Goal: Task Accomplishment & Management: Manage account settings

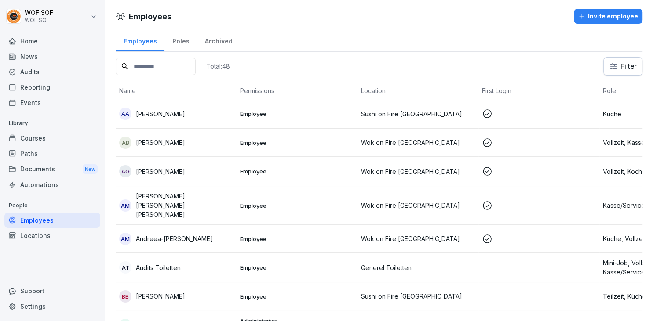
click at [585, 17] on icon "button" at bounding box center [581, 16] width 7 height 7
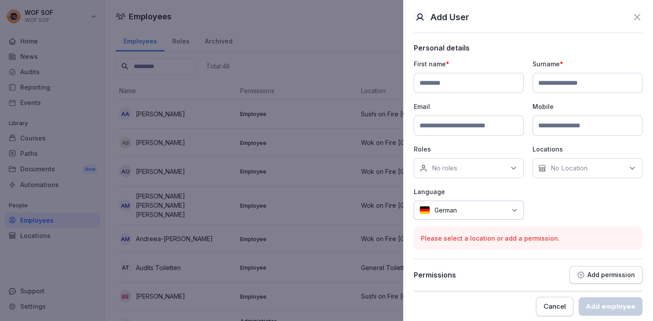
click at [481, 92] on input at bounding box center [469, 83] width 110 height 20
type input "*****"
click at [479, 127] on input at bounding box center [469, 126] width 110 height 20
click at [491, 128] on input at bounding box center [469, 126] width 110 height 20
paste input "**********"
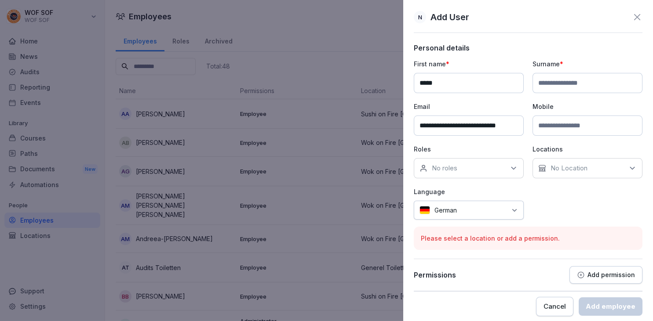
scroll to position [0, 4]
type input "**********"
click at [462, 75] on input "*****" at bounding box center [469, 83] width 110 height 20
type input "**********"
click at [568, 87] on input at bounding box center [587, 83] width 110 height 20
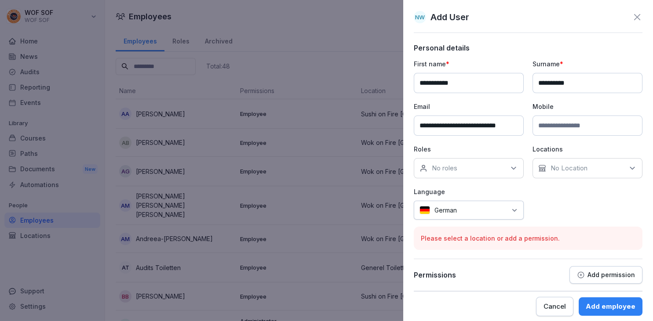
type input "**********"
click at [564, 132] on input at bounding box center [587, 126] width 110 height 20
click at [481, 171] on div "No roles" at bounding box center [469, 168] width 110 height 20
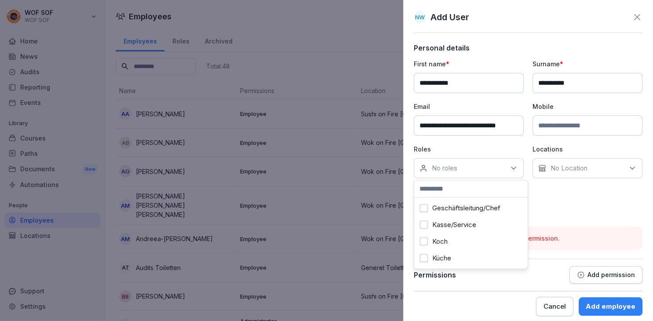
click at [481, 214] on div "Geschäftsleitung/Chef" at bounding box center [470, 208] width 109 height 17
click at [484, 208] on label "Geschäftsleitung/Chef" at bounding box center [466, 208] width 68 height 8
click at [465, 227] on label "Kasse/Service" at bounding box center [454, 225] width 44 height 8
click at [451, 257] on label "Küche" at bounding box center [441, 259] width 19 height 8
click at [587, 170] on p "No Location" at bounding box center [568, 168] width 37 height 9
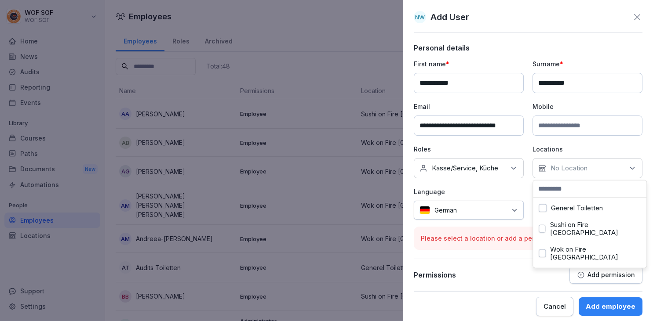
click at [565, 246] on div "Wok on Fire [GEOGRAPHIC_DATA]" at bounding box center [589, 253] width 109 height 25
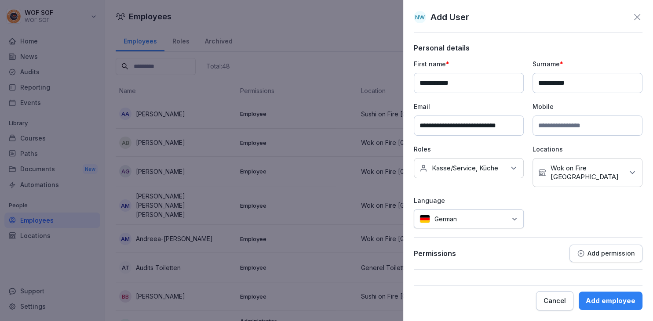
click at [498, 192] on div "**********" at bounding box center [528, 143] width 229 height 169
click at [609, 309] on button "Add employee" at bounding box center [611, 301] width 64 height 18
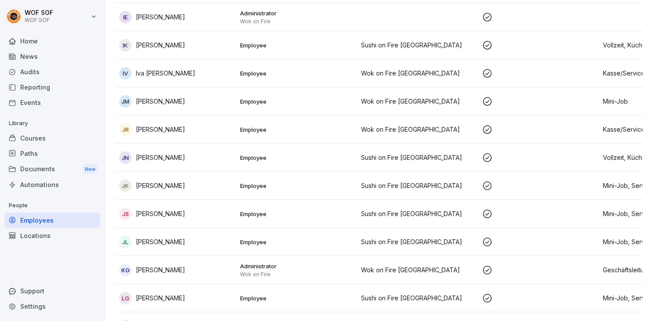
scroll to position [0, 0]
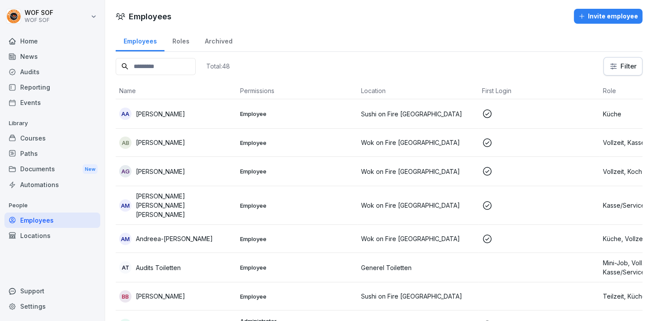
click at [43, 215] on div "Employees" at bounding box center [52, 220] width 96 height 15
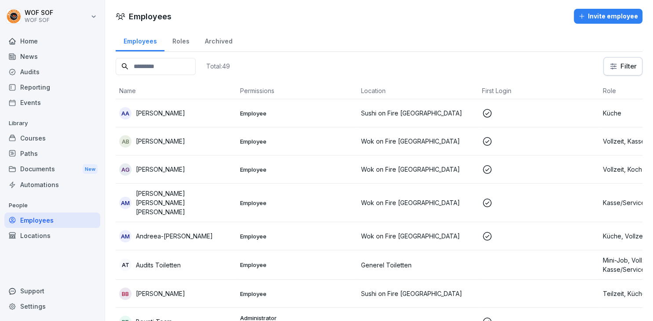
click at [178, 64] on input at bounding box center [156, 66] width 80 height 17
click at [62, 152] on div "Paths" at bounding box center [52, 153] width 96 height 15
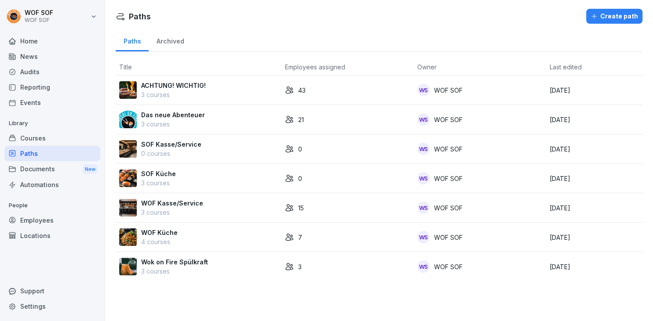
click at [38, 218] on div "Employees" at bounding box center [52, 220] width 96 height 15
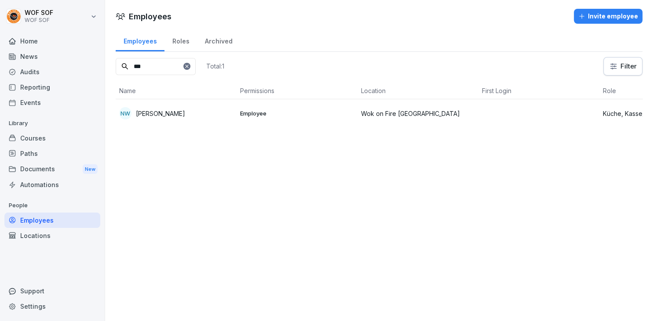
type input "***"
click at [189, 106] on td "NW [PERSON_NAME]" at bounding box center [176, 113] width 121 height 28
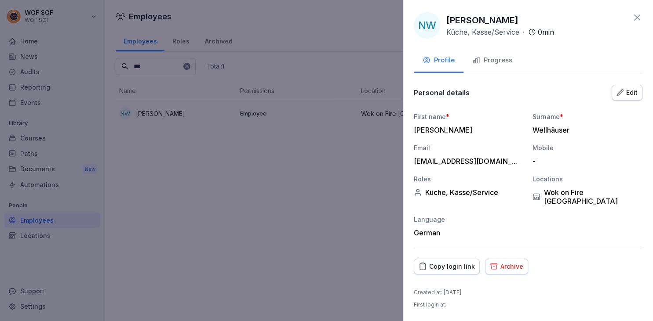
click at [484, 64] on div "Progress" at bounding box center [492, 60] width 40 height 10
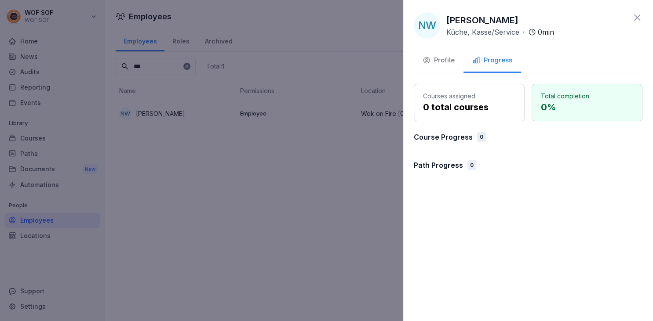
click at [455, 65] on button "Profile" at bounding box center [439, 61] width 50 height 24
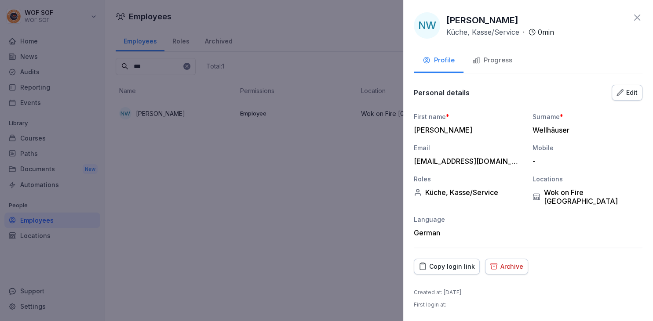
click at [623, 94] on icon "button" at bounding box center [619, 92] width 7 height 7
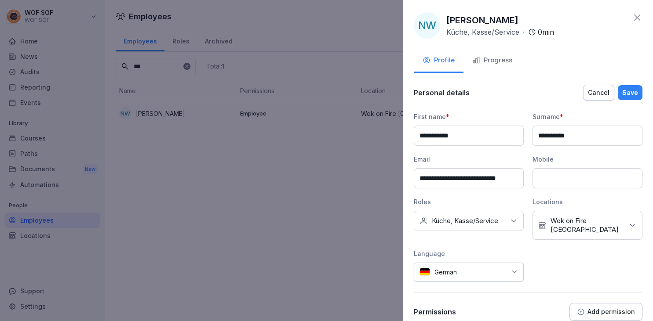
click at [623, 94] on button "Save" at bounding box center [630, 92] width 25 height 15
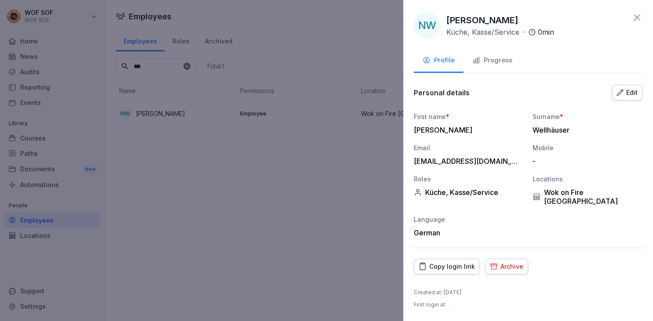
click at [448, 263] on button "Copy login link" at bounding box center [447, 267] width 66 height 16
click at [484, 98] on div "Personal details Edit" at bounding box center [528, 93] width 229 height 18
click at [511, 59] on div "Progress" at bounding box center [492, 60] width 40 height 10
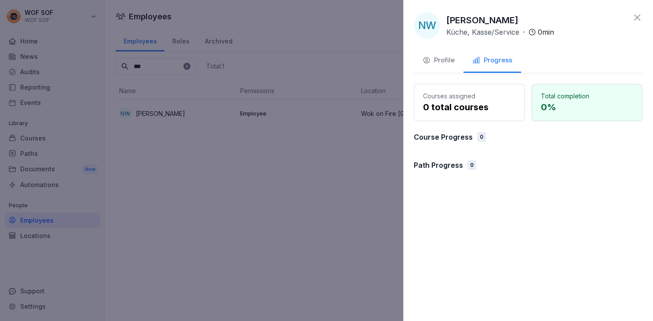
click at [444, 71] on button "Profile" at bounding box center [439, 61] width 50 height 24
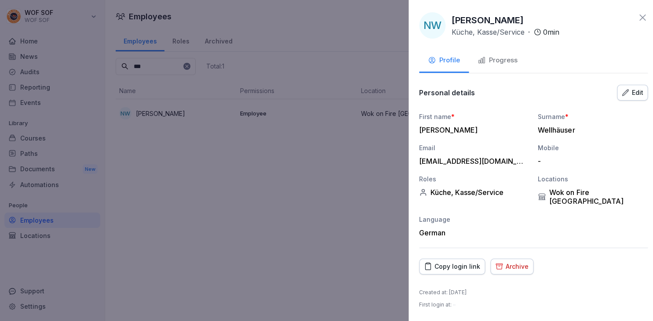
click at [387, 141] on div at bounding box center [326, 160] width 653 height 321
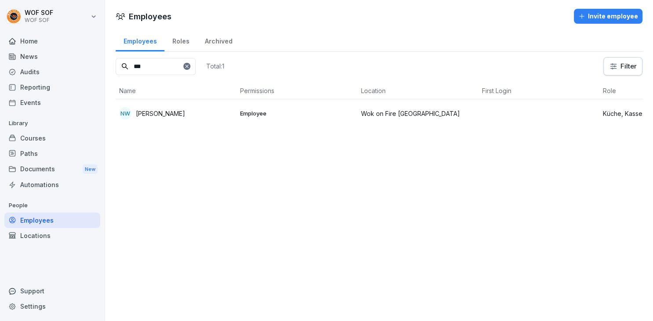
click at [255, 149] on div "Employees Invite employee Employees Roles Archived *** Total: 1 Filter Name Per…" at bounding box center [379, 160] width 548 height 321
click at [189, 68] on icon at bounding box center [186, 66] width 5 height 5
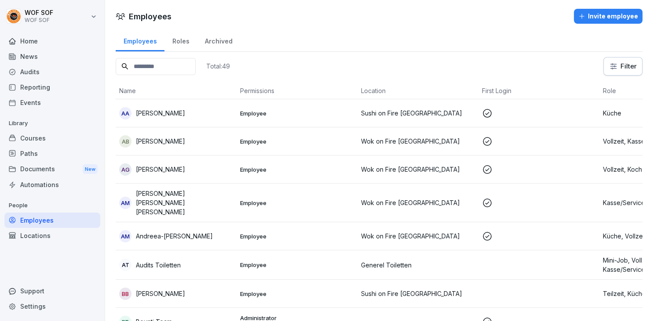
click at [45, 156] on div "Paths" at bounding box center [52, 153] width 96 height 15
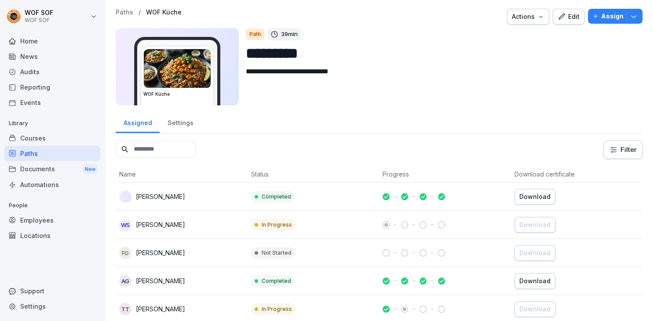
click at [122, 15] on p "Paths" at bounding box center [125, 12] width 18 height 7
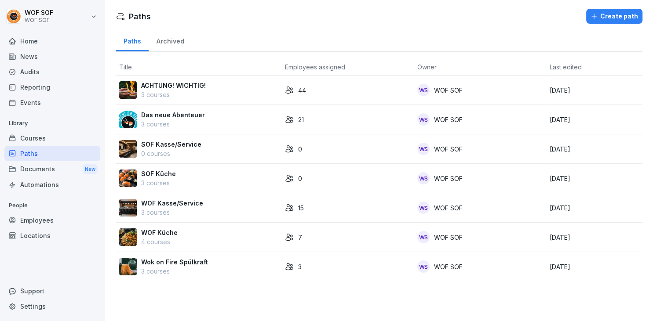
click at [52, 219] on div "Employees" at bounding box center [52, 220] width 96 height 15
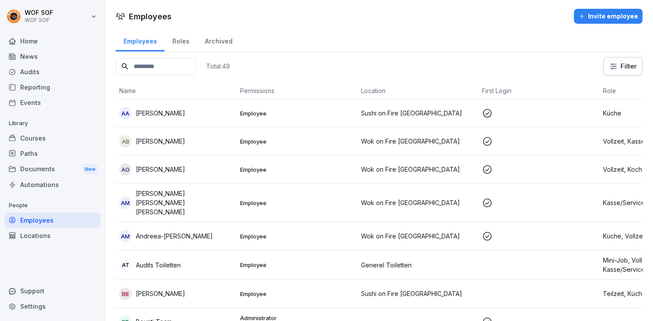
click at [162, 69] on input at bounding box center [156, 66] width 80 height 17
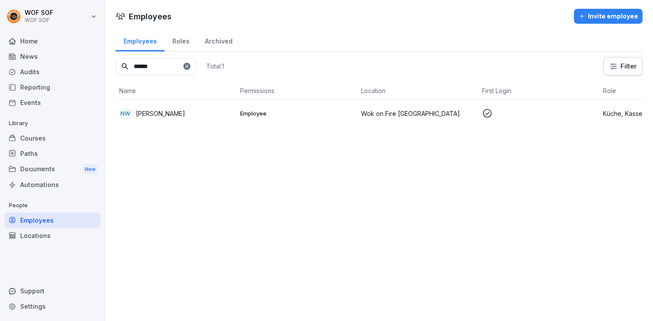
type input "******"
click at [193, 98] on th "Name" at bounding box center [176, 91] width 121 height 17
click at [185, 111] on p "[PERSON_NAME]" at bounding box center [160, 113] width 49 height 9
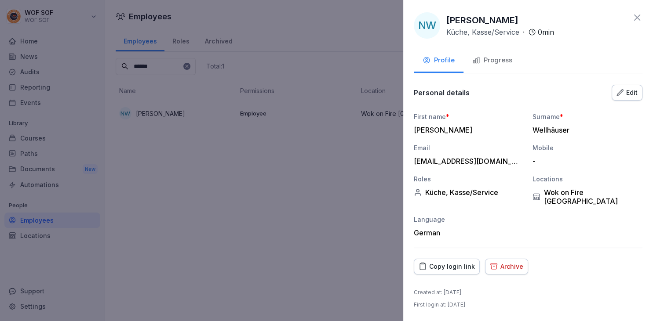
click at [455, 59] on button "Profile" at bounding box center [439, 61] width 50 height 24
click at [479, 64] on icon "button" at bounding box center [476, 60] width 8 height 8
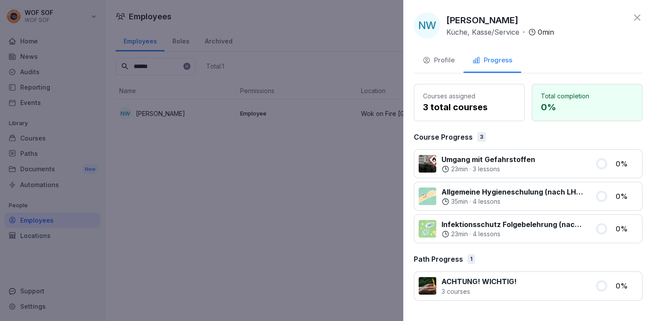
click at [455, 63] on button "Profile" at bounding box center [439, 61] width 50 height 24
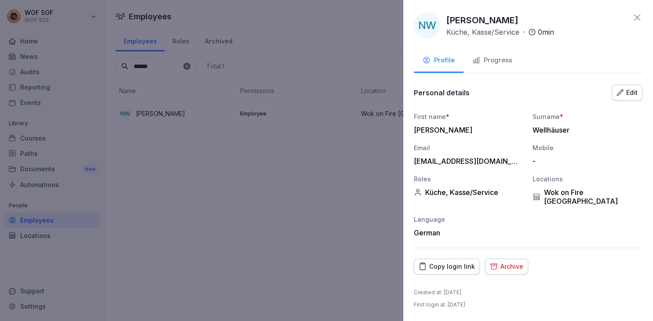
click at [455, 63] on button "Profile" at bounding box center [439, 61] width 50 height 24
click at [467, 63] on button "Progress" at bounding box center [492, 61] width 58 height 24
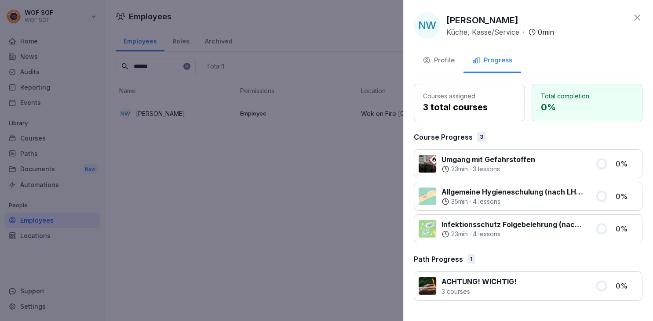
click at [447, 61] on div "Profile" at bounding box center [438, 60] width 32 height 10
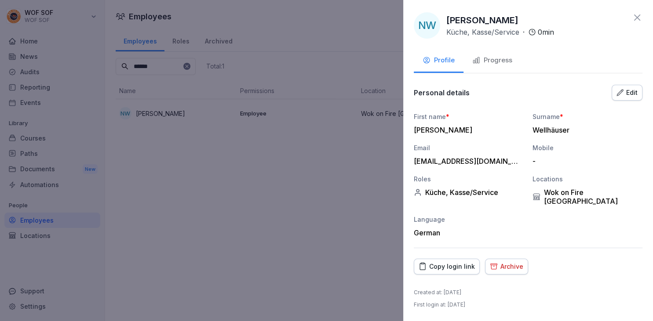
click at [501, 72] on button "Progress" at bounding box center [492, 61] width 58 height 24
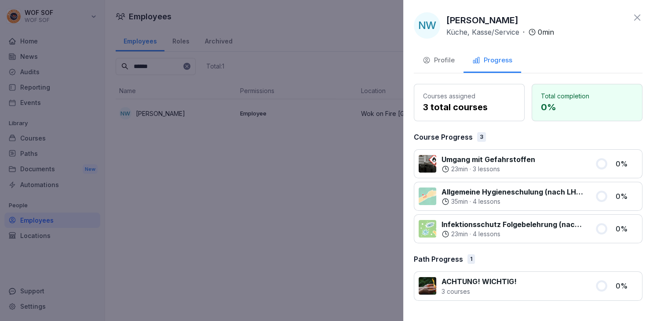
click at [373, 105] on div at bounding box center [326, 160] width 653 height 321
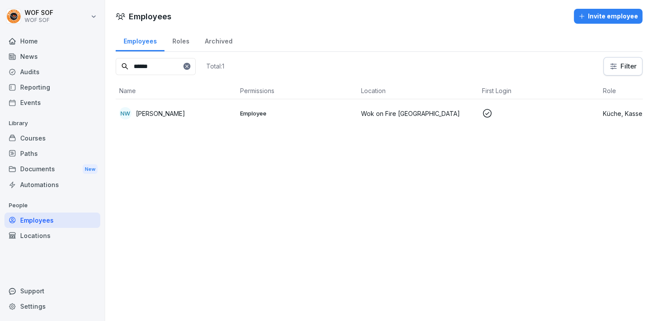
click at [310, 112] on p "Employee" at bounding box center [297, 113] width 114 height 8
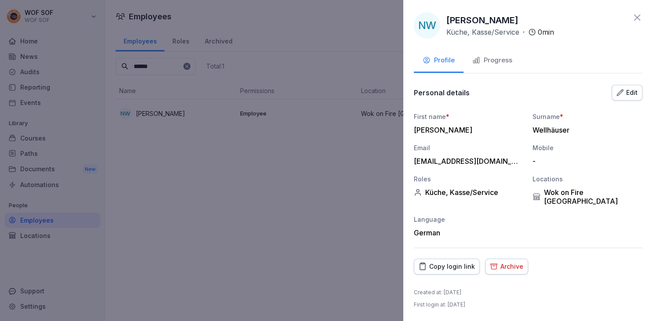
click at [480, 55] on button "Progress" at bounding box center [492, 61] width 58 height 24
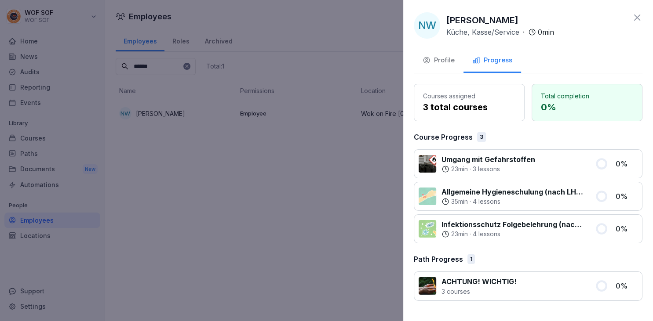
click at [453, 67] on button "Profile" at bounding box center [439, 61] width 50 height 24
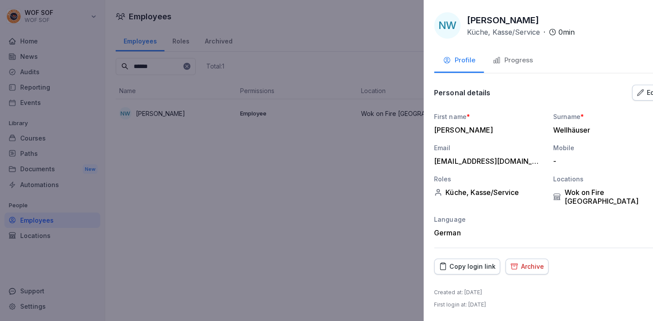
click at [344, 88] on div at bounding box center [326, 160] width 653 height 321
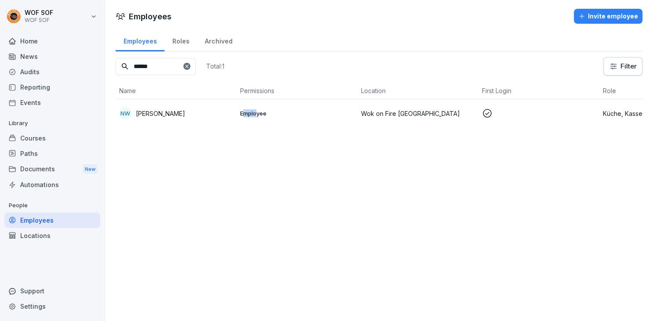
click at [244, 114] on p "Employee" at bounding box center [297, 113] width 114 height 8
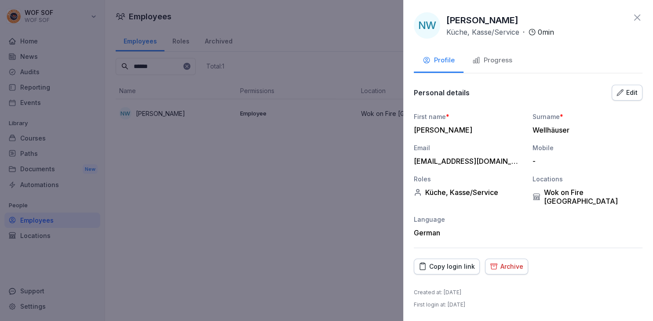
click at [244, 114] on div at bounding box center [326, 160] width 653 height 321
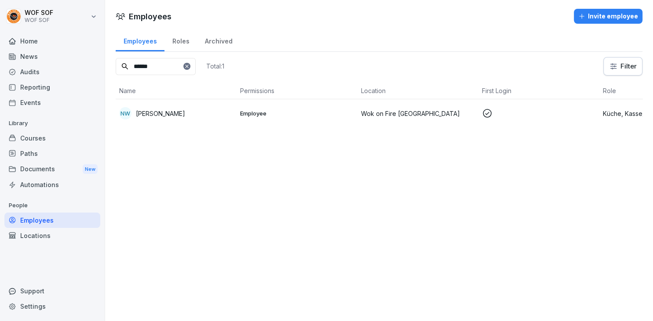
click at [59, 135] on div "Courses" at bounding box center [52, 138] width 96 height 15
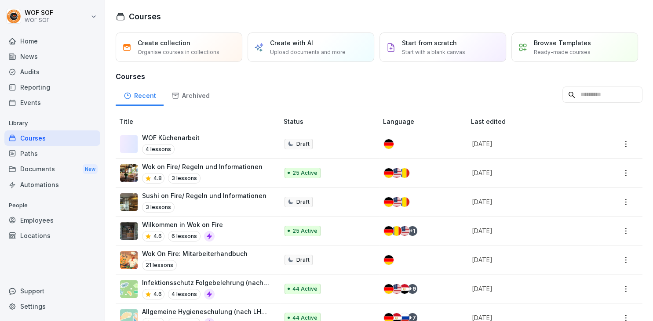
click at [51, 161] on div "Documents New" at bounding box center [52, 169] width 96 height 16
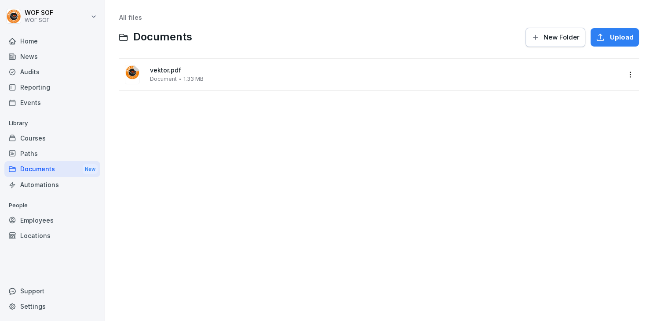
click at [59, 155] on div "Paths" at bounding box center [52, 153] width 96 height 15
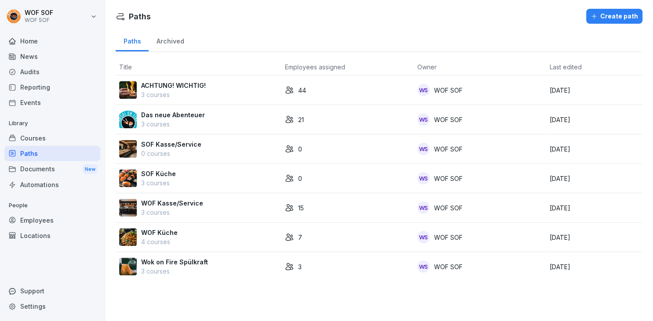
click at [232, 129] on td "Das neue Abenteuer 3 courses" at bounding box center [199, 119] width 166 height 29
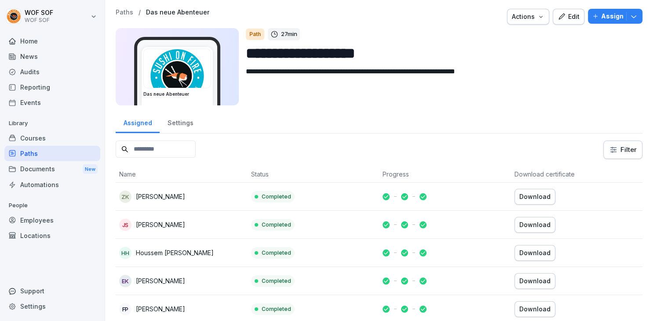
click at [123, 17] on div "Paths / Das neue Abenteuer Actions Edit Assign" at bounding box center [379, 17] width 527 height 16
click at [127, 12] on p "Paths" at bounding box center [125, 12] width 18 height 7
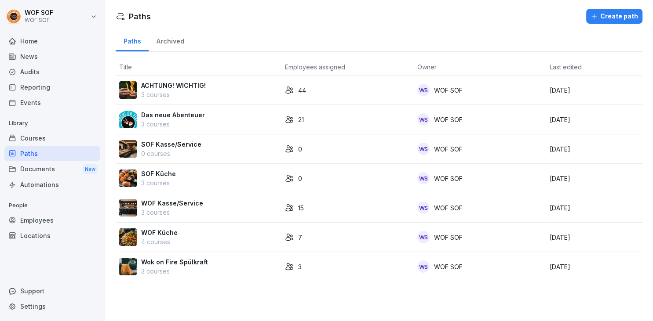
click at [228, 207] on div "WOF Kasse/Service 3 courses" at bounding box center [198, 208] width 159 height 18
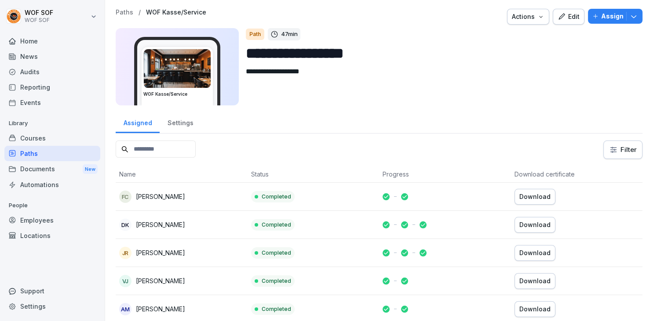
click at [556, 17] on button "Edit" at bounding box center [569, 17] width 32 height 16
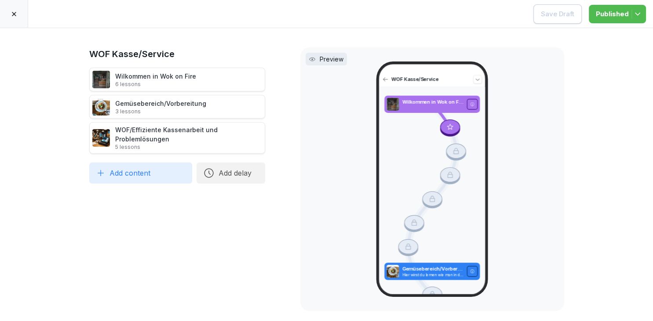
click at [22, 15] on div at bounding box center [14, 14] width 28 height 28
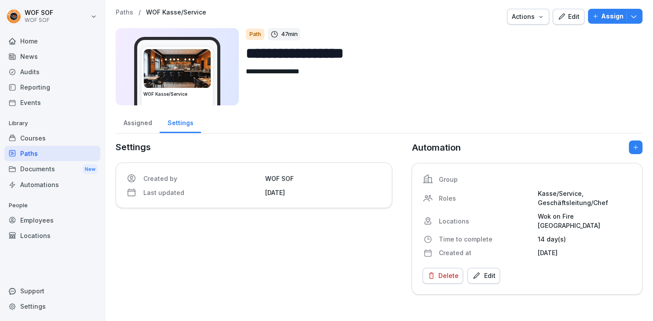
click at [604, 13] on p "Assign" at bounding box center [612, 16] width 22 height 10
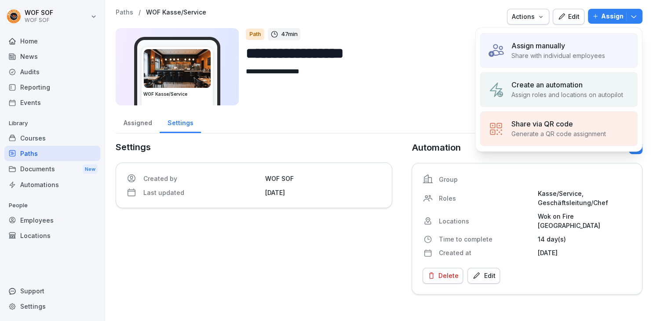
click at [536, 46] on p "Assign manually" at bounding box center [538, 45] width 54 height 11
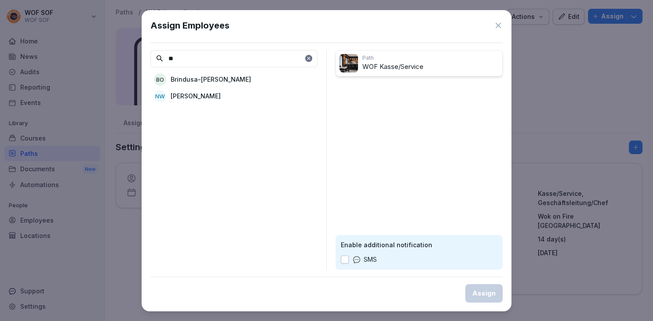
type input "**"
click at [240, 98] on div "NW [PERSON_NAME]" at bounding box center [233, 96] width 167 height 16
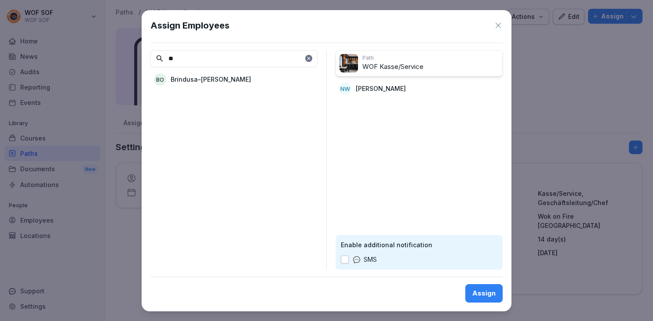
click at [483, 298] on button "Assign" at bounding box center [483, 293] width 37 height 18
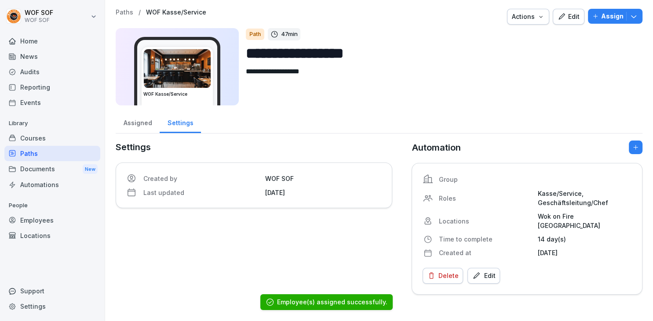
click at [63, 136] on div "Courses" at bounding box center [52, 138] width 96 height 15
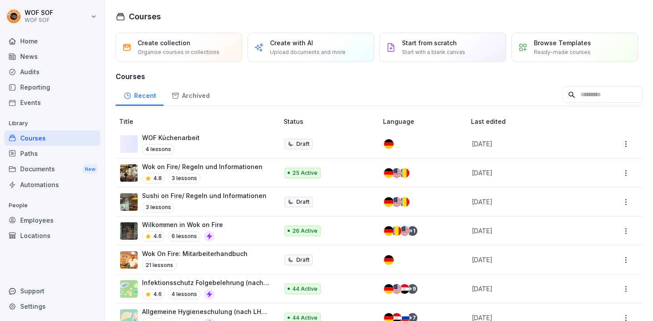
click at [43, 218] on div "Employees" at bounding box center [52, 220] width 96 height 15
click at [28, 221] on div "Employees" at bounding box center [52, 220] width 96 height 15
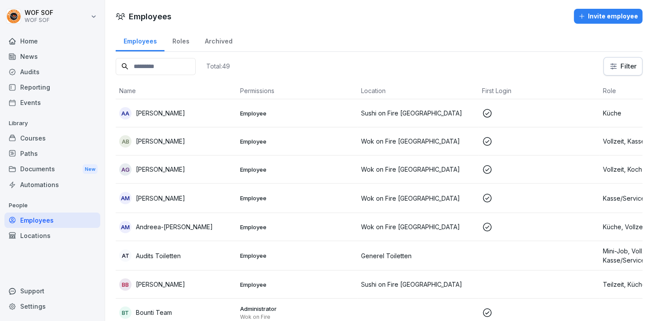
click at [182, 63] on input at bounding box center [156, 66] width 80 height 17
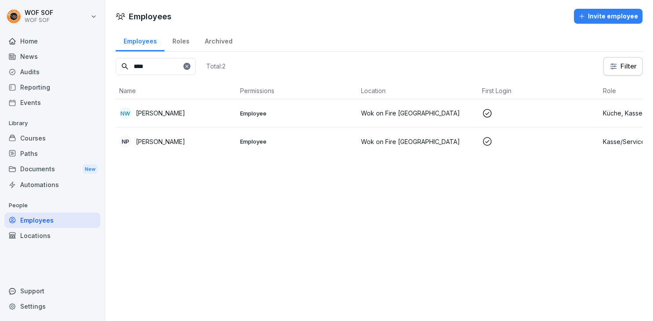
type input "****"
click at [182, 120] on td "NW [PERSON_NAME]" at bounding box center [176, 113] width 121 height 28
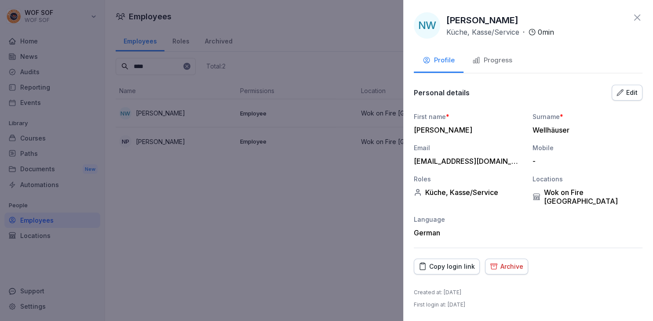
click at [635, 94] on div "Edit" at bounding box center [626, 93] width 21 height 10
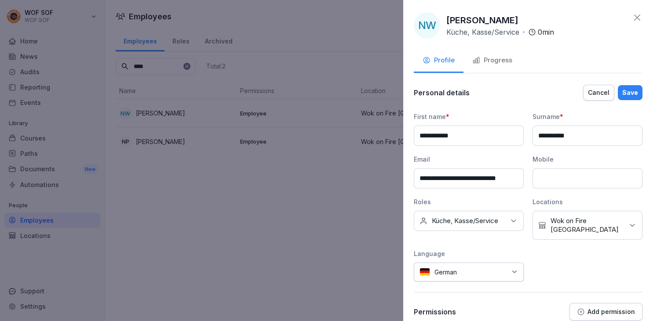
scroll to position [70, 0]
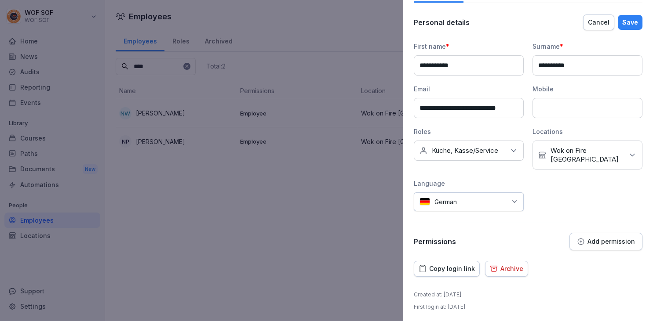
click at [582, 143] on div "No Location Wok on Fire [GEOGRAPHIC_DATA]" at bounding box center [587, 155] width 110 height 29
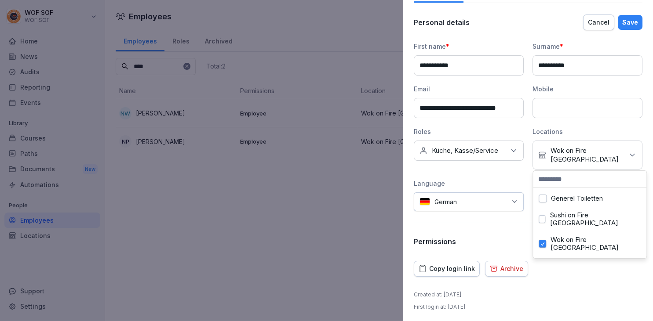
click at [562, 210] on div "Sushi on Fire [GEOGRAPHIC_DATA]" at bounding box center [589, 219] width 109 height 25
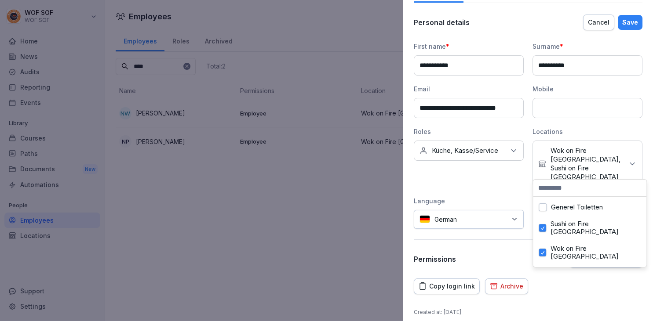
click at [632, 23] on div "Save" at bounding box center [630, 23] width 16 height 10
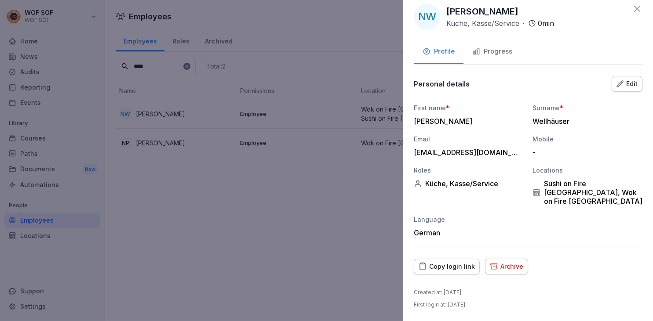
scroll to position [0, 0]
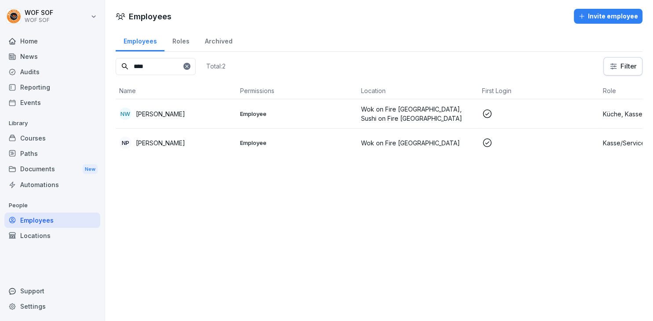
click at [73, 145] on div "Courses" at bounding box center [52, 138] width 96 height 15
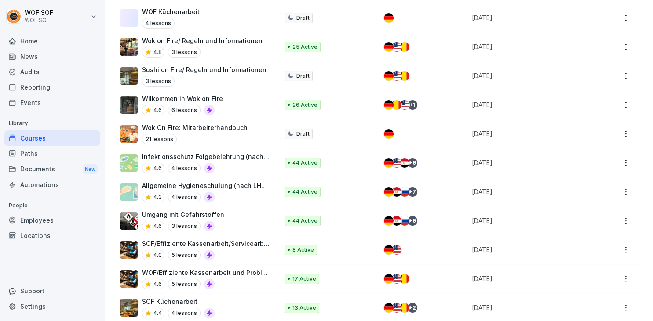
scroll to position [212, 0]
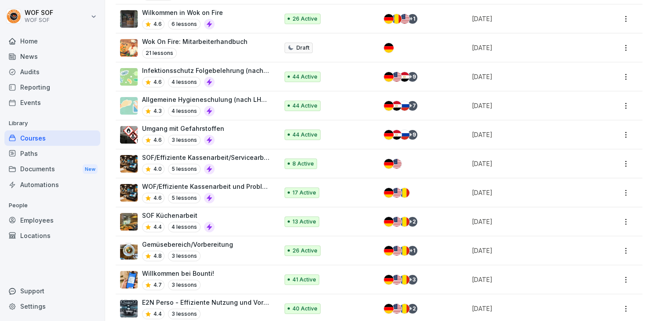
click at [222, 225] on div "SOF Küchenarbeit 4.4 4 lessons" at bounding box center [194, 222] width 149 height 22
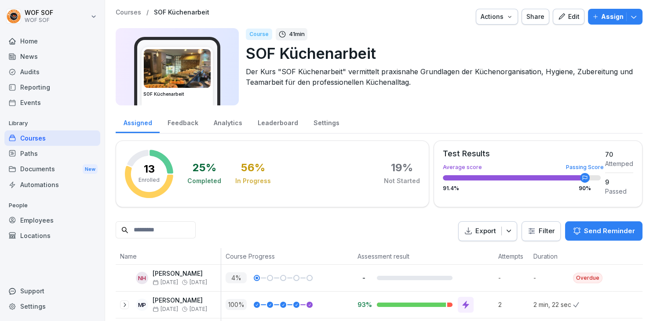
click at [600, 12] on div "Assign" at bounding box center [615, 17] width 46 height 10
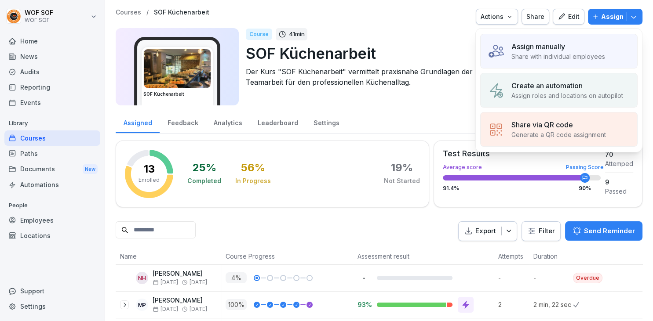
click at [572, 37] on div "Assign manually Share with individual employees" at bounding box center [558, 51] width 157 height 35
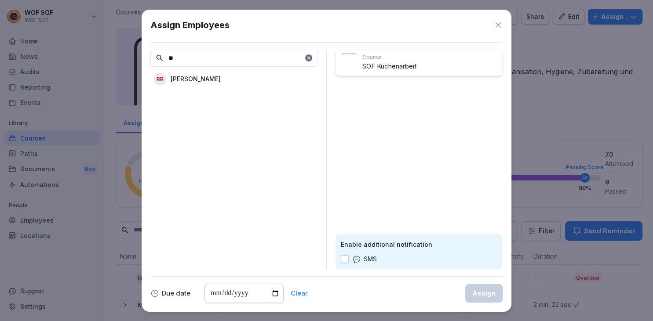
type input "*"
type input "****"
click at [258, 82] on div "NW [PERSON_NAME]" at bounding box center [233, 79] width 167 height 16
click at [474, 301] on button "Assign" at bounding box center [483, 293] width 37 height 18
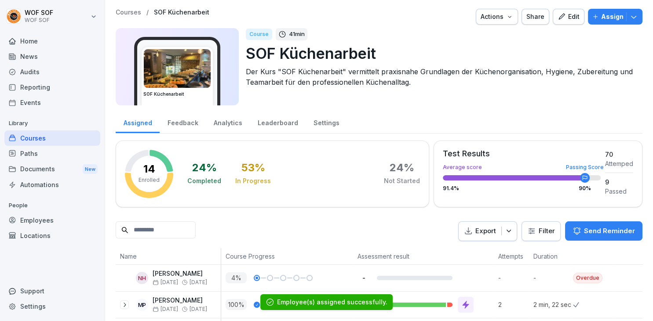
click at [49, 136] on div "Courses" at bounding box center [52, 138] width 96 height 15
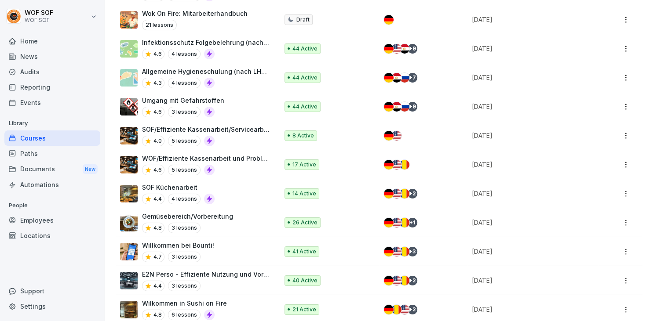
scroll to position [277, 0]
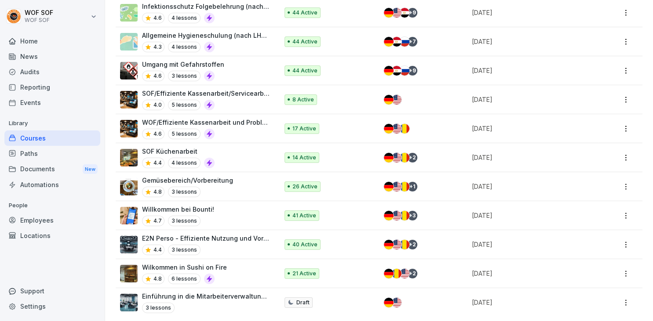
click at [59, 150] on div "Paths" at bounding box center [52, 153] width 96 height 15
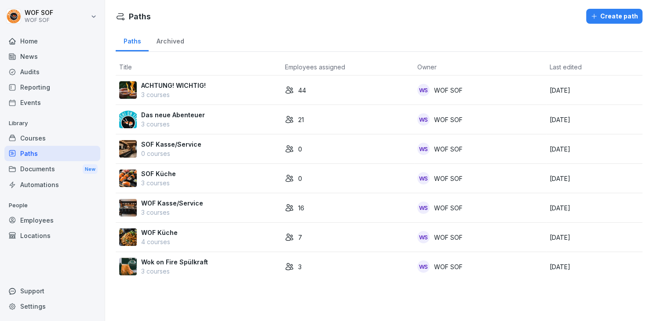
click at [61, 143] on div "Courses" at bounding box center [52, 138] width 96 height 15
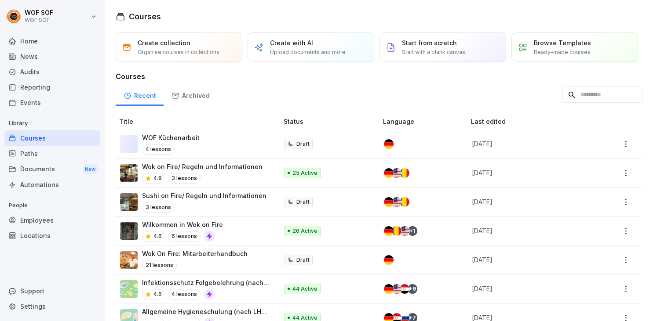
click at [46, 69] on div "Audits" at bounding box center [52, 71] width 96 height 15
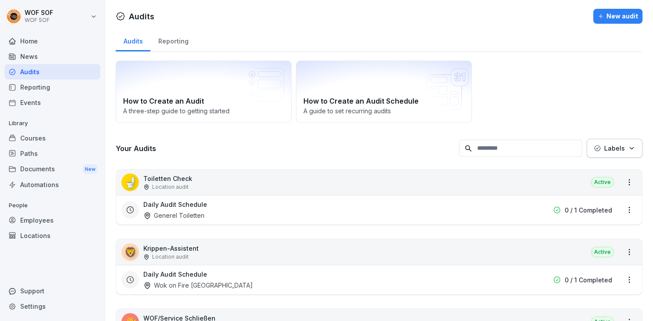
drag, startPoint x: 362, startPoint y: 161, endPoint x: 356, endPoint y: 161, distance: 5.7
click at [73, 135] on div "Courses" at bounding box center [52, 138] width 96 height 15
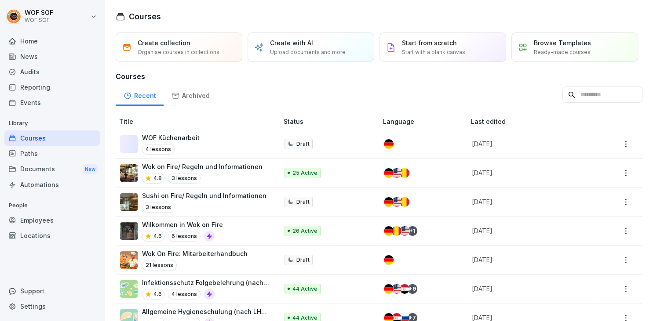
click at [56, 226] on div "Employees" at bounding box center [52, 220] width 96 height 15
click at [55, 217] on div "Employees" at bounding box center [52, 220] width 96 height 15
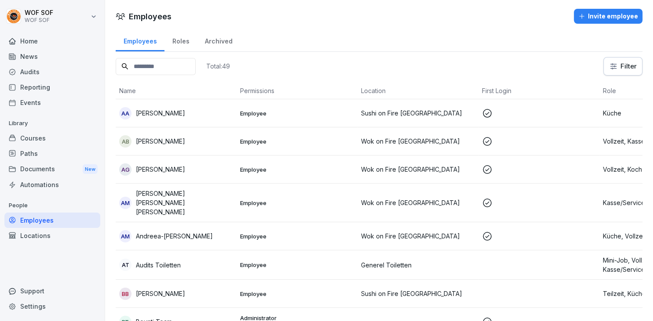
click at [196, 68] on input at bounding box center [156, 66] width 80 height 17
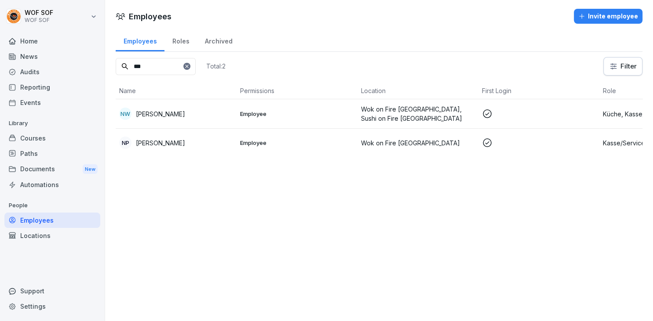
type input "***"
click at [560, 115] on p at bounding box center [539, 114] width 114 height 11
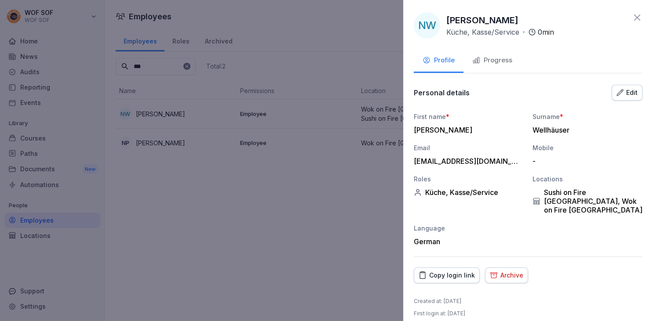
click at [504, 63] on div "Progress" at bounding box center [492, 60] width 40 height 10
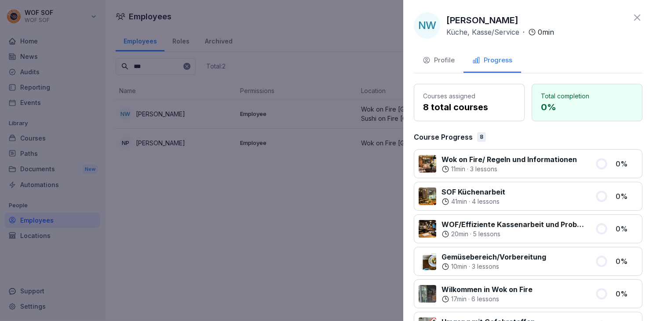
click at [343, 110] on div at bounding box center [326, 160] width 653 height 321
